Goal: Transaction & Acquisition: Purchase product/service

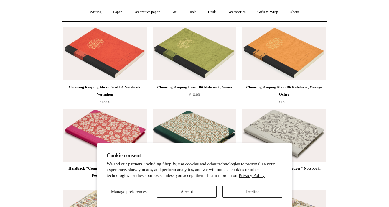
scroll to position [64, 0]
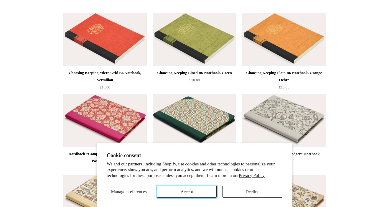
click at [203, 195] on button "Accept" at bounding box center [187, 192] width 60 height 12
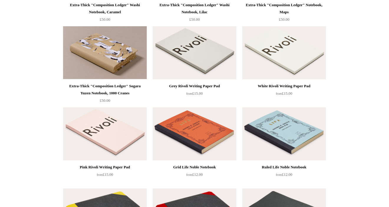
scroll to position [698, 0]
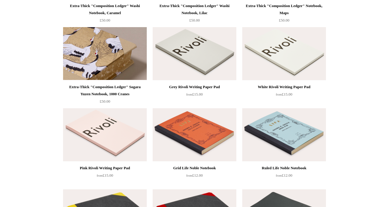
click at [108, 52] on img at bounding box center [105, 53] width 84 height 53
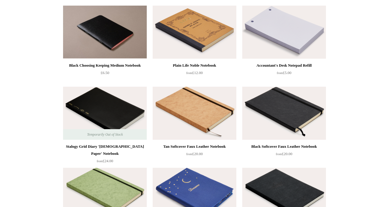
scroll to position [1046, 0]
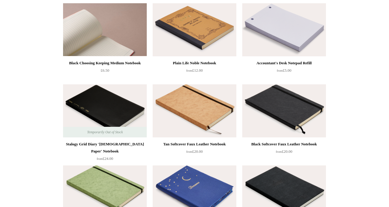
click at [100, 39] on img at bounding box center [105, 29] width 84 height 53
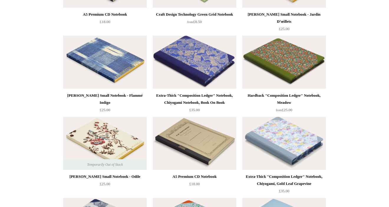
scroll to position [2473, 0]
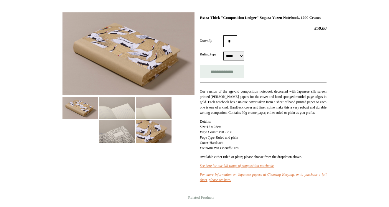
scroll to position [78, 0]
click at [160, 128] on img at bounding box center [153, 131] width 35 height 22
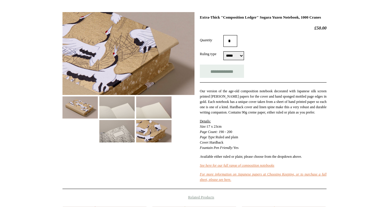
click at [85, 107] on img at bounding box center [79, 107] width 35 height 22
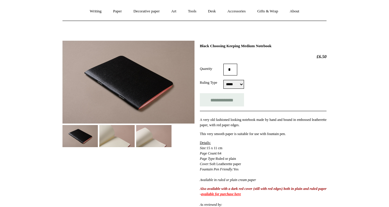
scroll to position [56, 0]
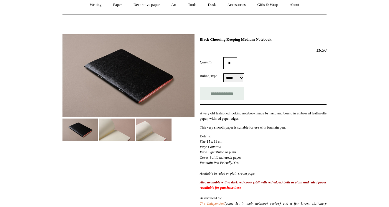
click at [162, 135] on img at bounding box center [153, 129] width 35 height 22
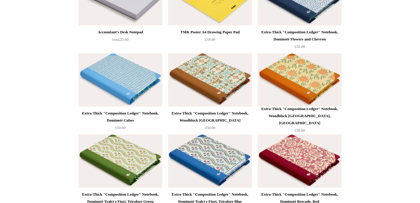
scroll to position [3179, 0]
